Goal: Transaction & Acquisition: Download file/media

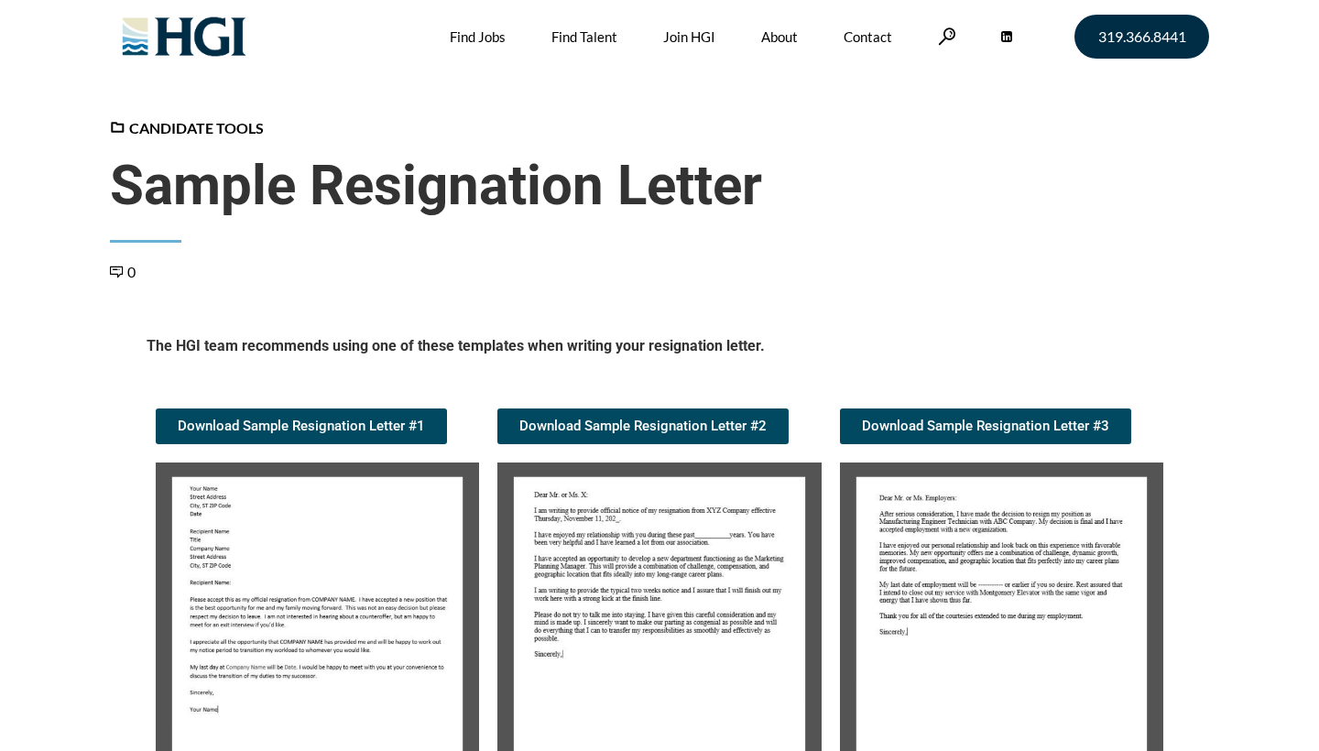
click at [425, 509] on img at bounding box center [317, 615] width 323 height 304
click at [367, 597] on img at bounding box center [317, 615] width 323 height 304
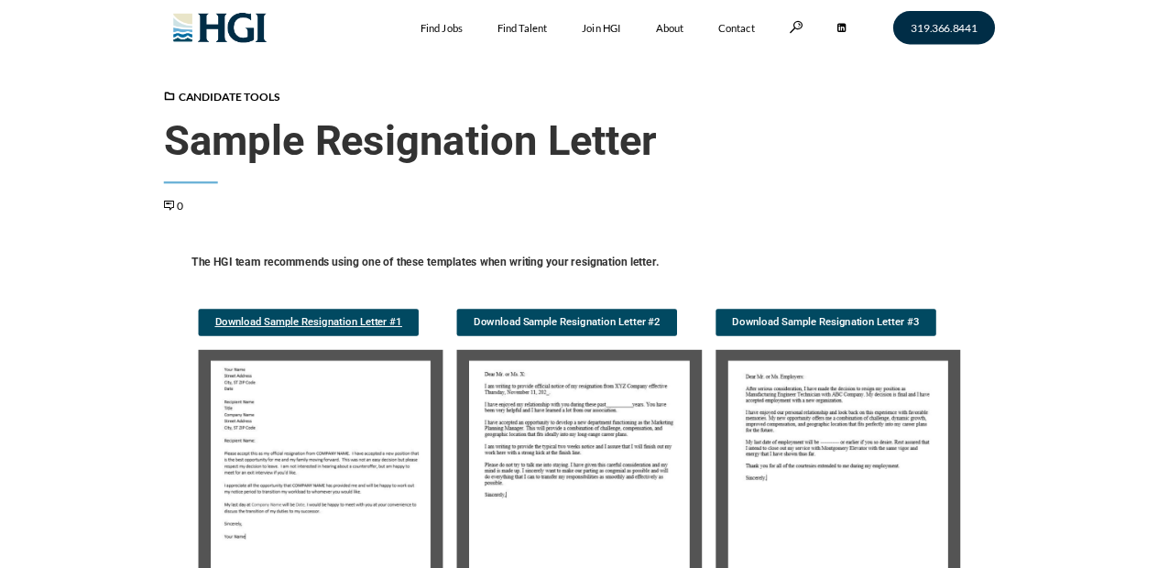
scroll to position [1, 0]
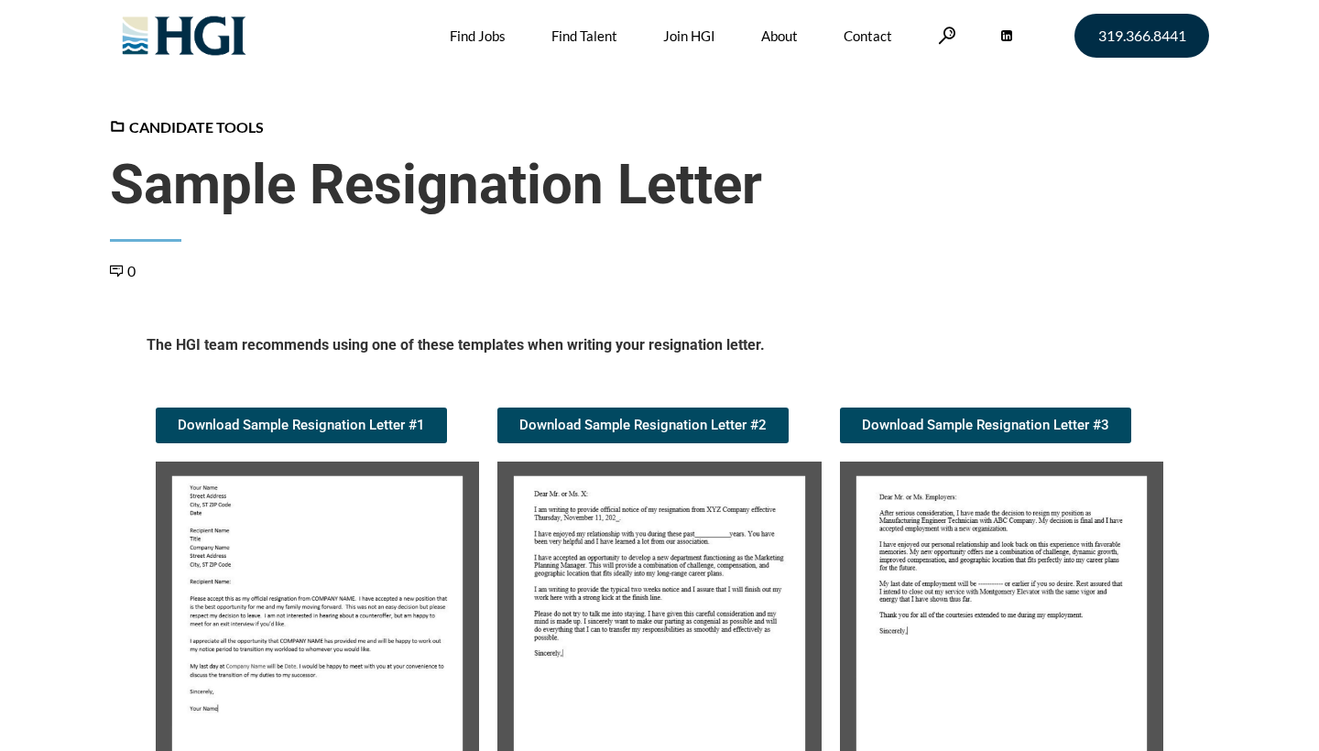
click at [334, 548] on img at bounding box center [317, 614] width 323 height 304
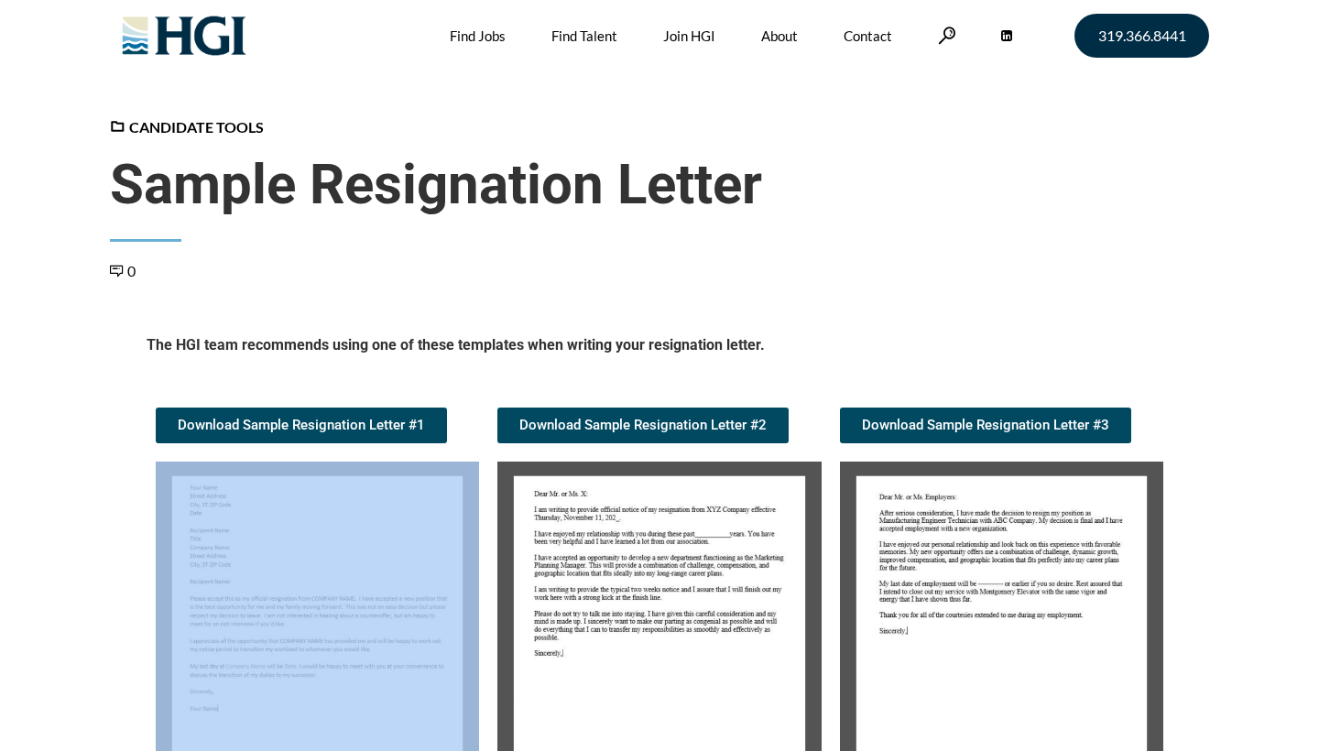
click at [334, 548] on img at bounding box center [317, 614] width 323 height 304
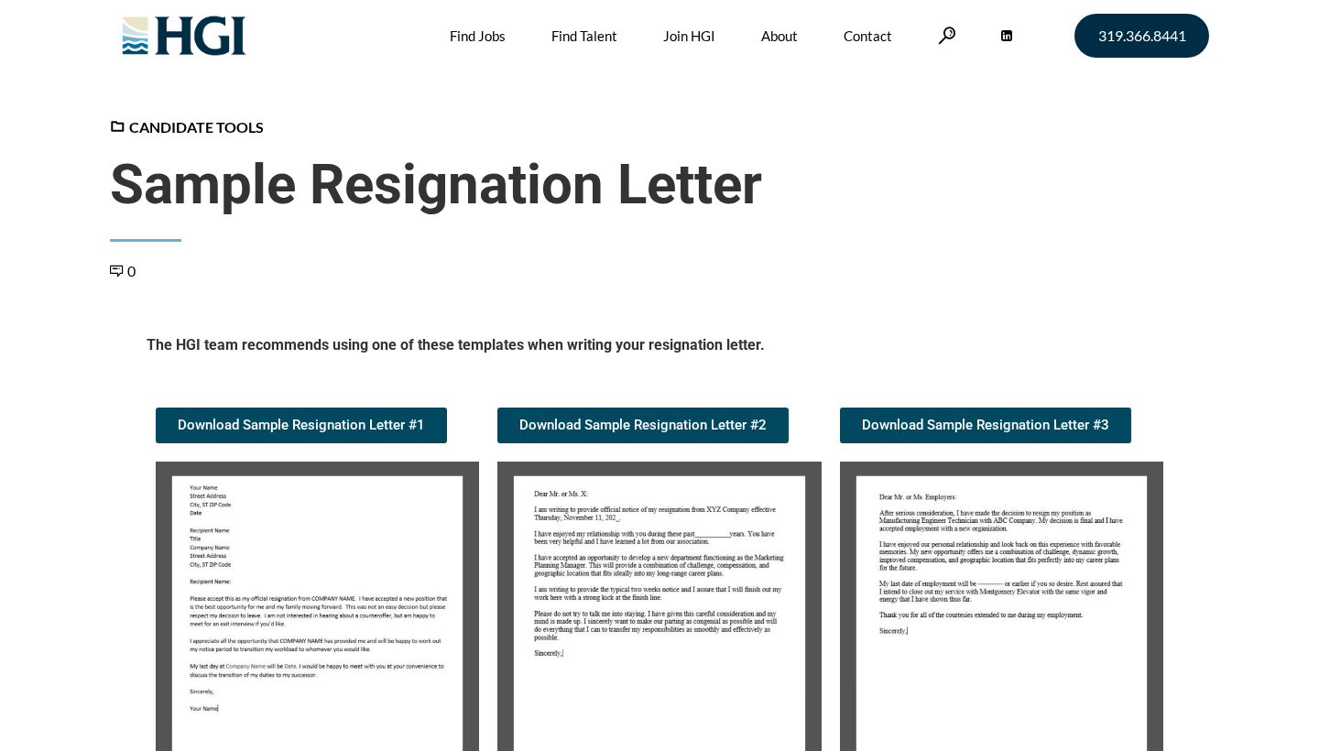
click at [441, 553] on img at bounding box center [317, 614] width 323 height 304
click at [269, 419] on span "Download Sample Resignation Letter #1" at bounding box center [301, 426] width 247 height 14
